Goal: Task Accomplishment & Management: Use online tool/utility

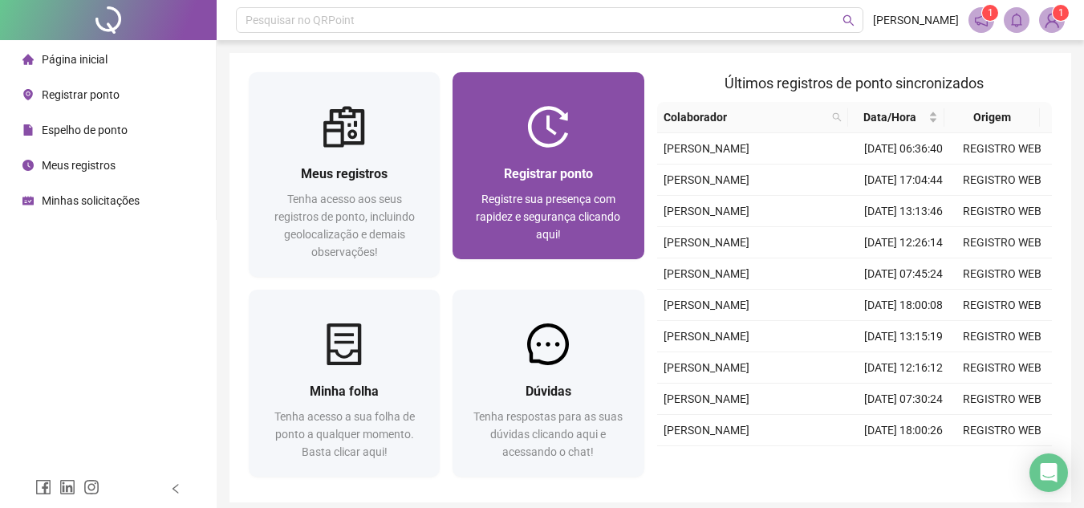
click at [557, 153] on div "Registrar ponto Registre sua presença com rapidez e segurança clicando aqui!" at bounding box center [548, 204] width 191 height 112
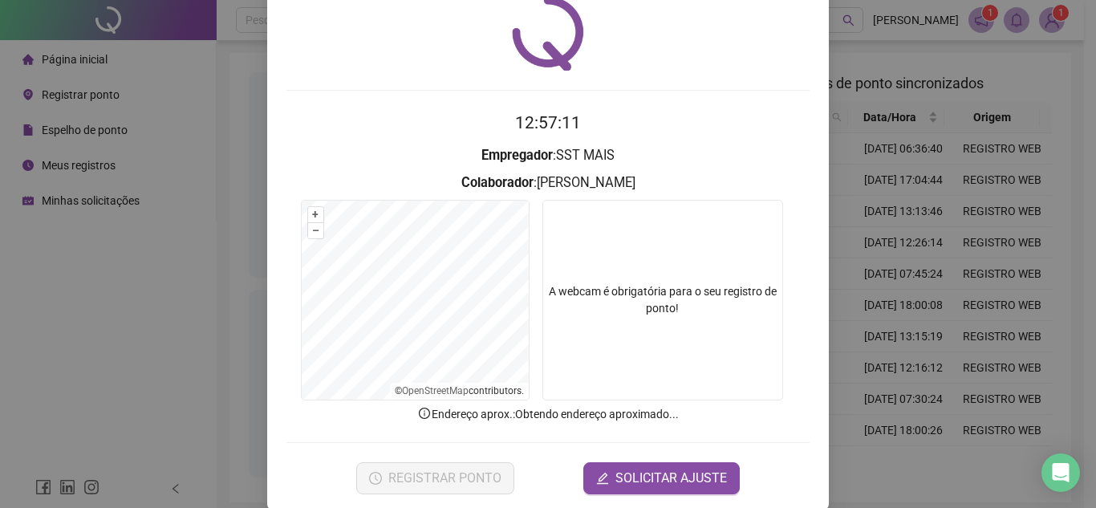
scroll to position [83, 0]
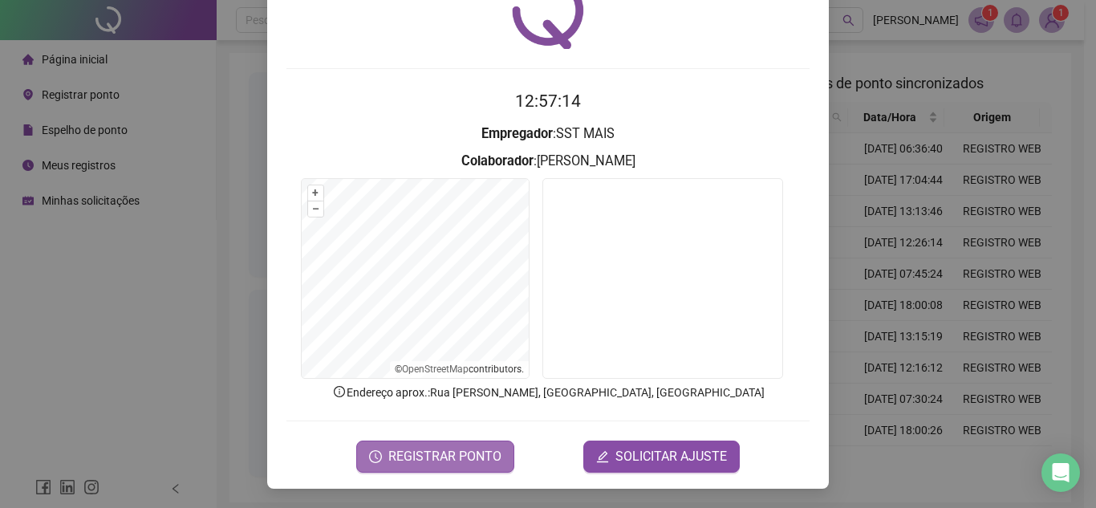
click at [439, 460] on span "REGISTRAR PONTO" at bounding box center [444, 456] width 113 height 19
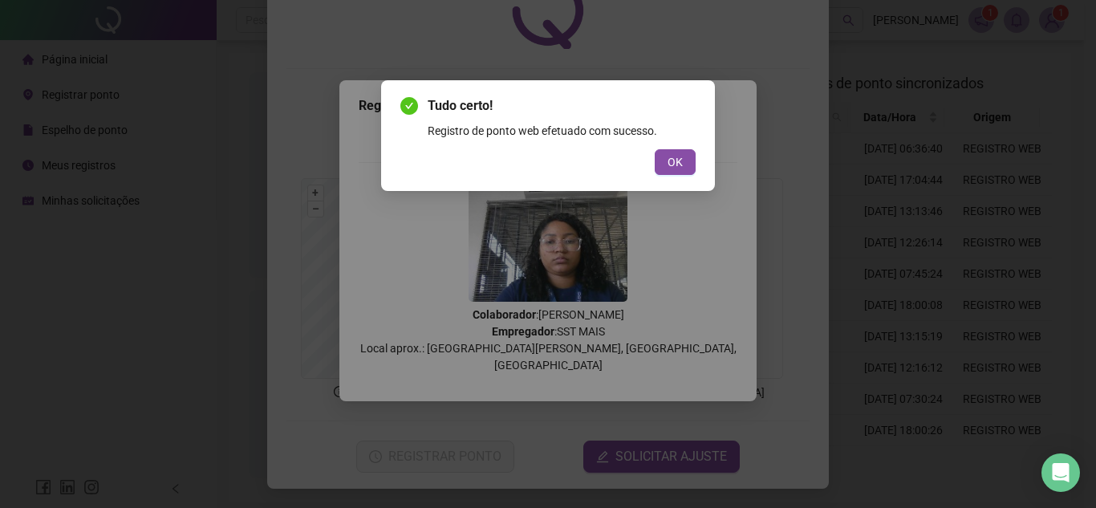
click at [653, 163] on div "OK" at bounding box center [547, 162] width 295 height 26
click at [668, 155] on span "OK" at bounding box center [675, 162] width 15 height 18
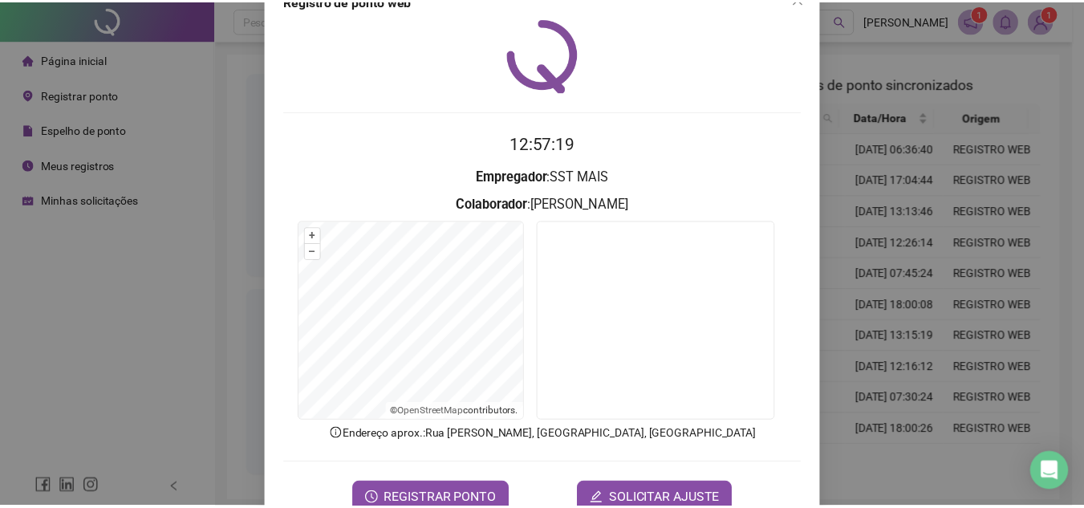
scroll to position [0, 0]
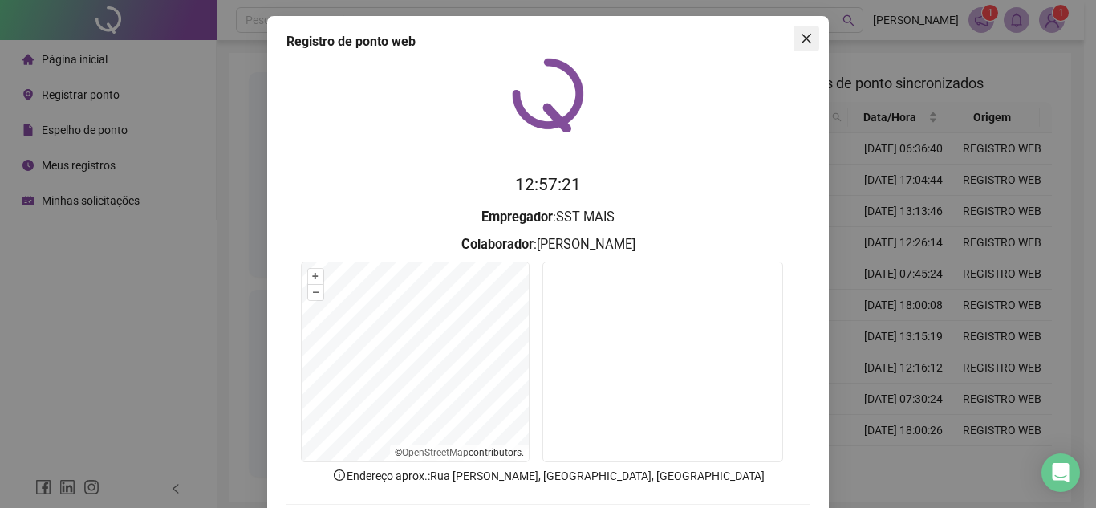
click at [800, 41] on icon "close" at bounding box center [806, 38] width 13 height 13
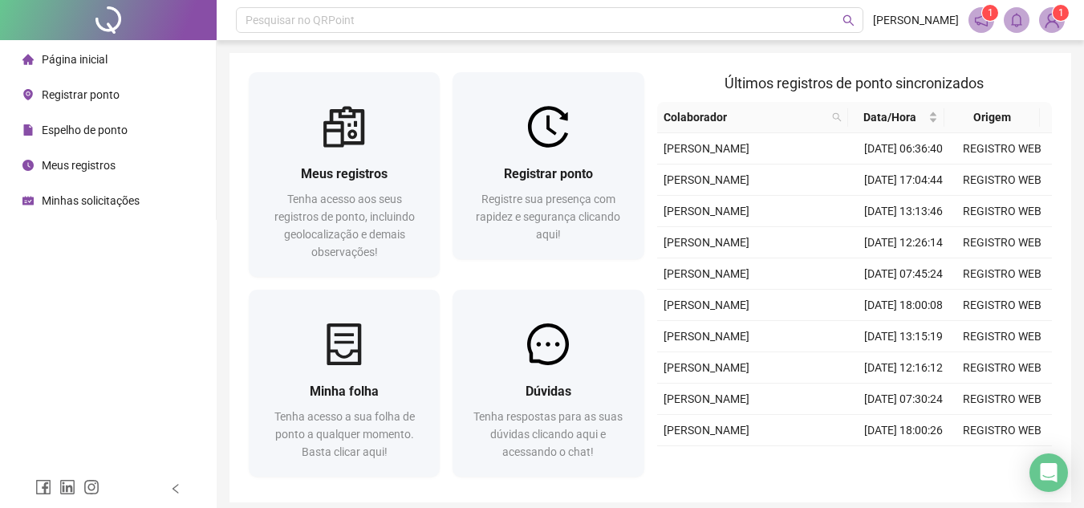
click at [74, 135] on span "Espelho de ponto" at bounding box center [85, 130] width 86 height 13
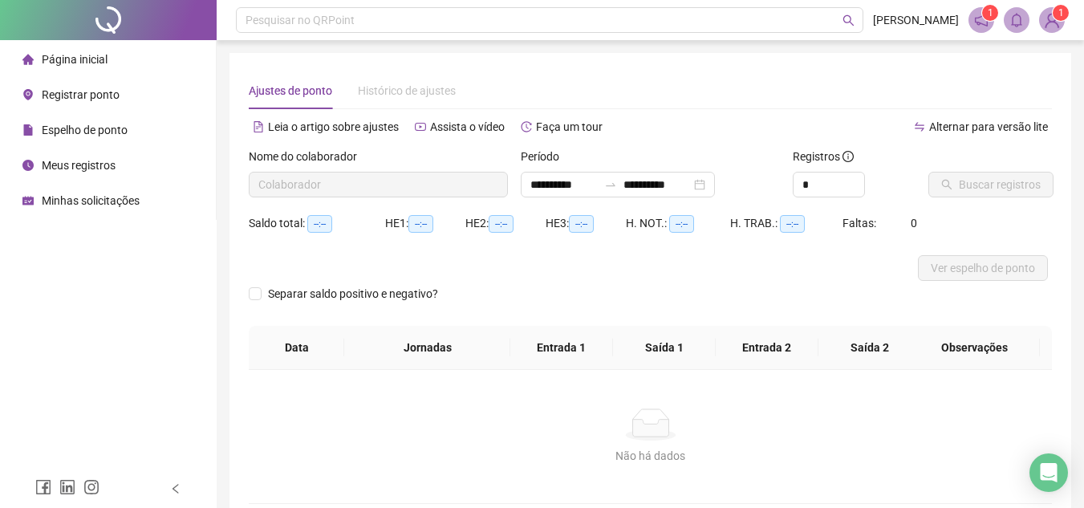
type input "**********"
click at [964, 176] on span "Buscar registros" at bounding box center [1000, 185] width 82 height 18
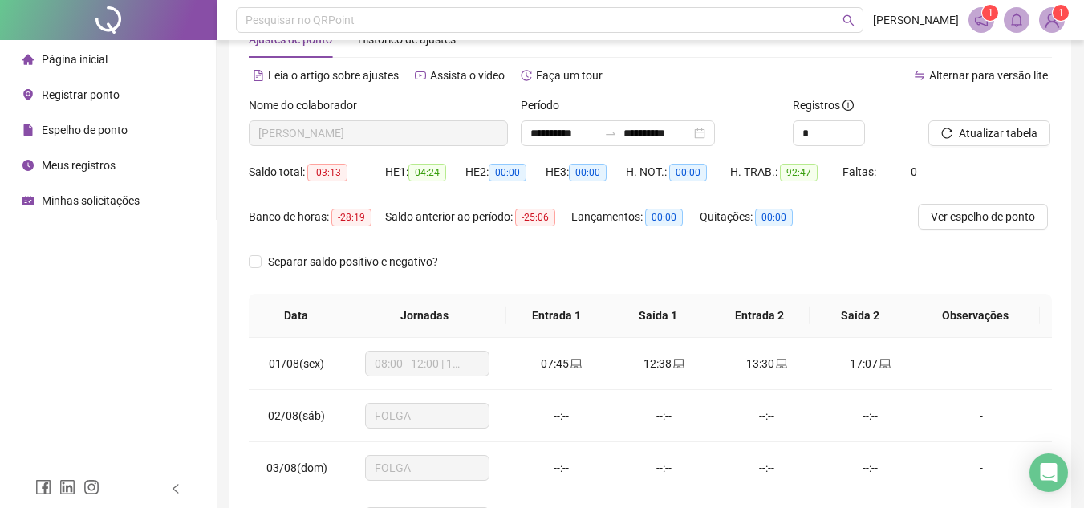
scroll to position [80, 0]
